Goal: Check status: Check status

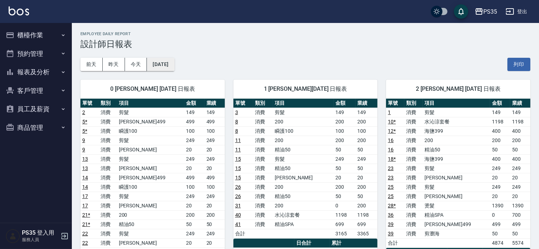
click at [167, 61] on button "[DATE]" at bounding box center [160, 64] width 27 height 13
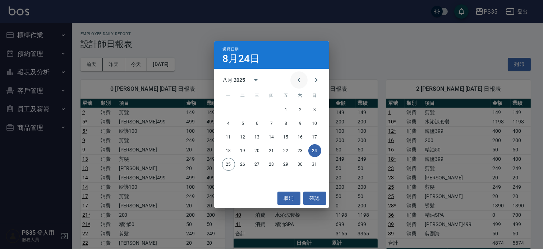
click at [295, 77] on icon "Previous month" at bounding box center [299, 80] width 9 height 9
click at [314, 77] on icon "Next month" at bounding box center [316, 80] width 9 height 9
click at [303, 78] on button "Previous month" at bounding box center [298, 79] width 17 height 17
click at [273, 151] on button "24" at bounding box center [271, 150] width 13 height 13
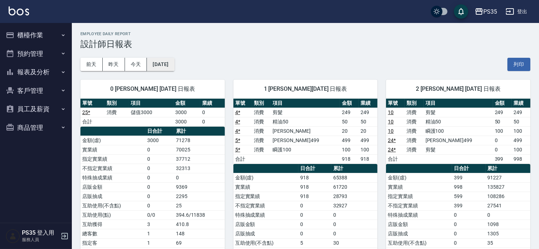
click at [171, 68] on button "[DATE]" at bounding box center [160, 64] width 27 height 13
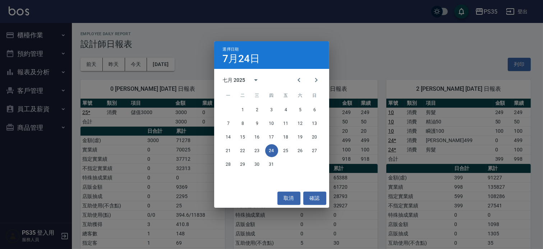
click at [343, 100] on div "選擇日期 [DATE] 七月 2025 一 二 三 四 五 六 日 1 2 3 4 5 6 7 8 9 10 11 12 13 14 15 16 17 18 …" at bounding box center [271, 124] width 543 height 249
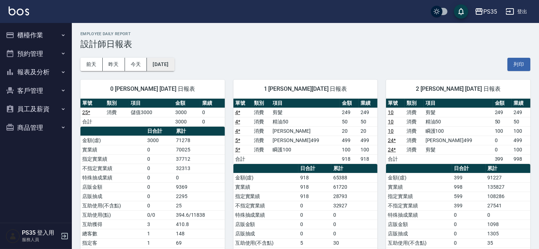
click at [165, 66] on button "[DATE]" at bounding box center [160, 64] width 27 height 13
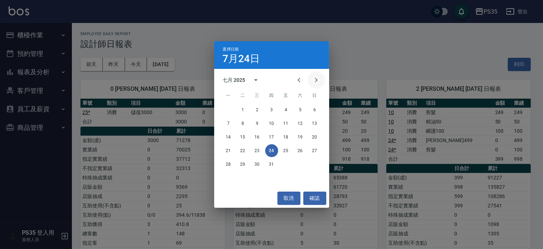
click at [312, 81] on icon "Next month" at bounding box center [316, 80] width 9 height 9
click at [297, 84] on icon "Previous month" at bounding box center [299, 80] width 9 height 9
click at [286, 151] on button "25" at bounding box center [285, 150] width 13 height 13
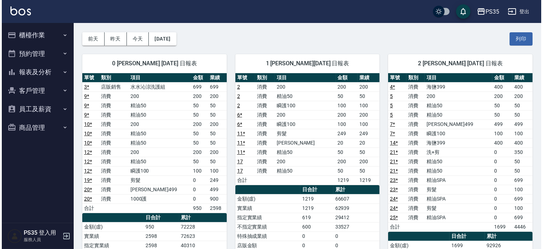
scroll to position [40, 0]
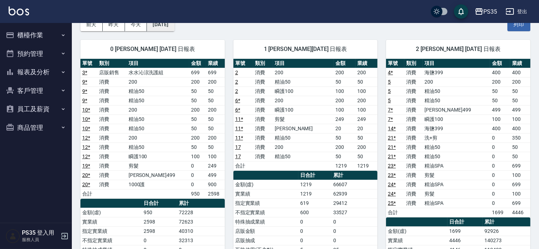
click at [172, 27] on button "[DATE]" at bounding box center [160, 24] width 27 height 13
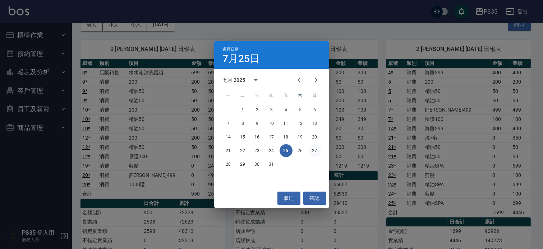
click at [313, 152] on button "27" at bounding box center [314, 150] width 13 height 13
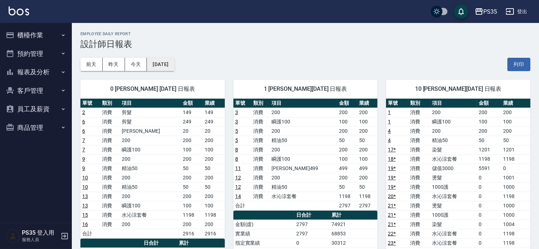
click at [174, 64] on button "[DATE]" at bounding box center [160, 64] width 27 height 13
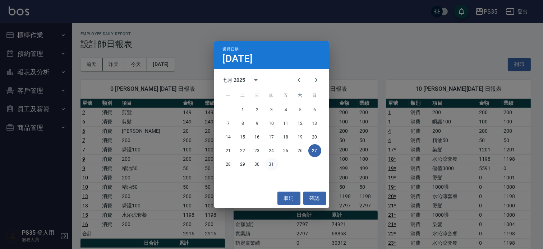
click at [271, 162] on button "31" at bounding box center [271, 164] width 13 height 13
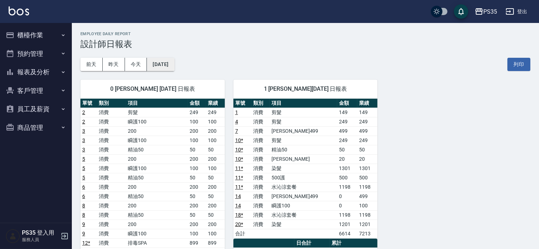
click at [174, 66] on button "[DATE]" at bounding box center [160, 64] width 27 height 13
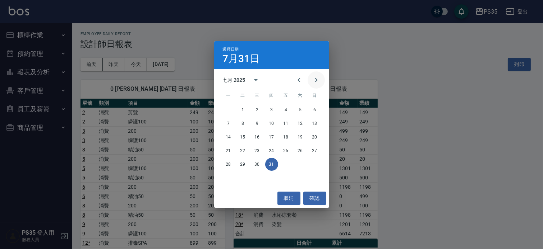
click at [313, 83] on icon "Next month" at bounding box center [316, 80] width 9 height 9
click at [229, 167] on button "25" at bounding box center [228, 164] width 13 height 13
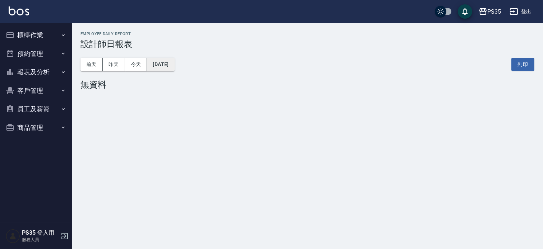
click at [174, 58] on button "[DATE]" at bounding box center [160, 64] width 27 height 13
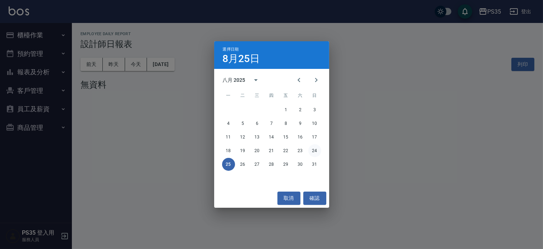
click at [311, 151] on button "24" at bounding box center [314, 150] width 13 height 13
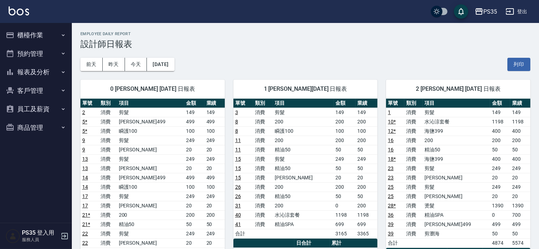
click at [315, 170] on td "精油50" at bounding box center [303, 168] width 61 height 9
